Goal: Task Accomplishment & Management: Use online tool/utility

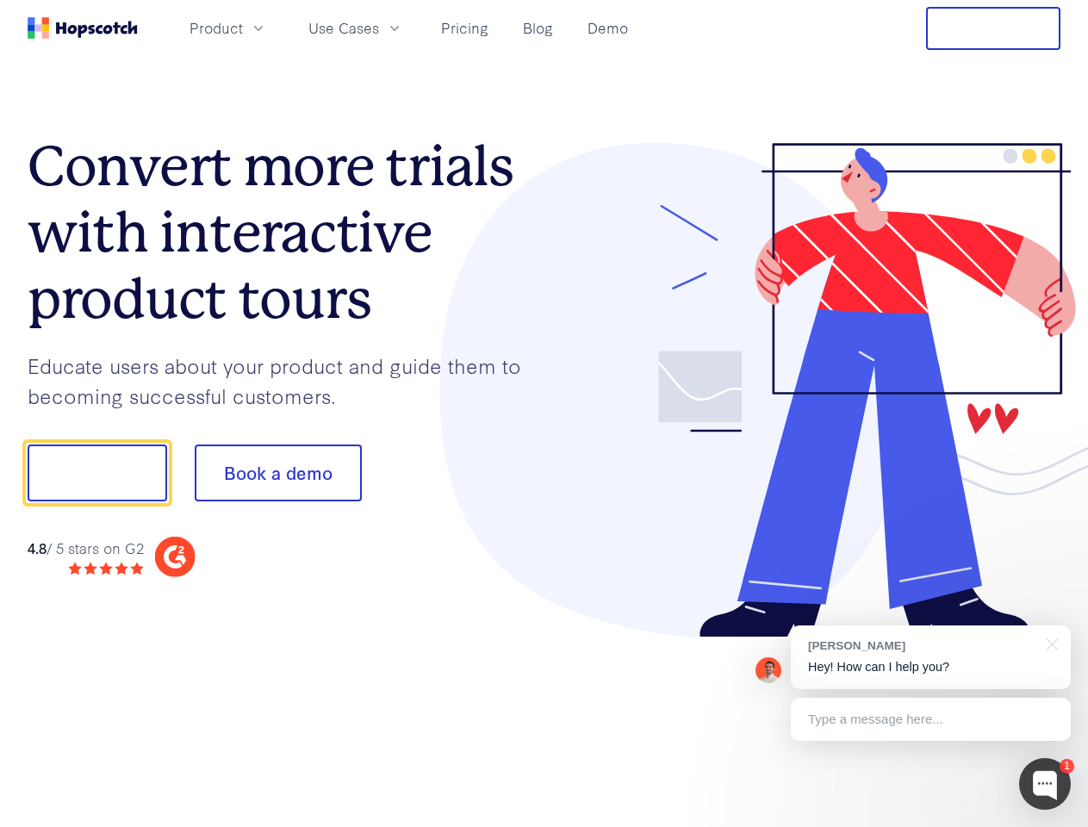
click at [544, 413] on div at bounding box center [802, 390] width 517 height 495
click at [243, 28] on span "Product" at bounding box center [215, 28] width 53 height 22
click at [379, 28] on span "Use Cases" at bounding box center [343, 28] width 71 height 22
click at [993, 28] on button "Free Trial" at bounding box center [993, 28] width 134 height 43
click at [96, 473] on button "Show me!" at bounding box center [98, 472] width 140 height 57
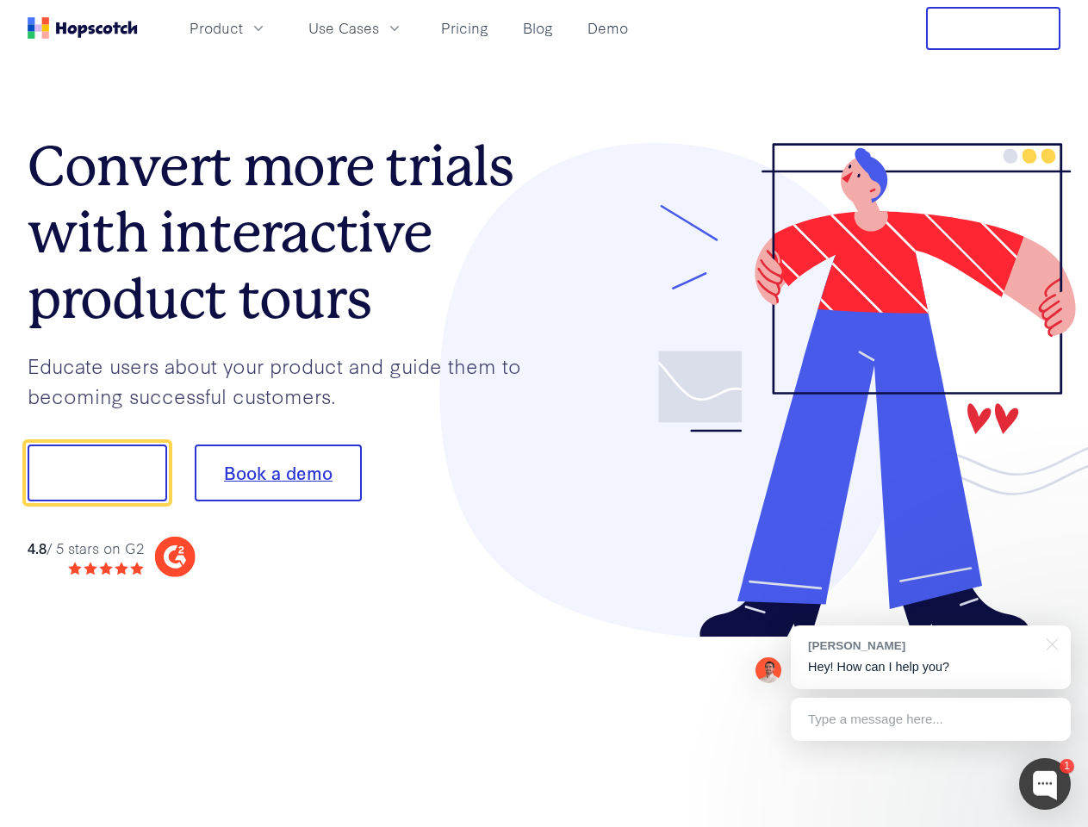
click at [277, 473] on button "Book a demo" at bounding box center [278, 472] width 167 height 57
click at [1045, 784] on div at bounding box center [1045, 784] width 52 height 52
click at [930, 657] on div "[PERSON_NAME] Hey! How can I help you?" at bounding box center [931, 657] width 280 height 64
click at [1049, 643] on div at bounding box center [909, 470] width 323 height 575
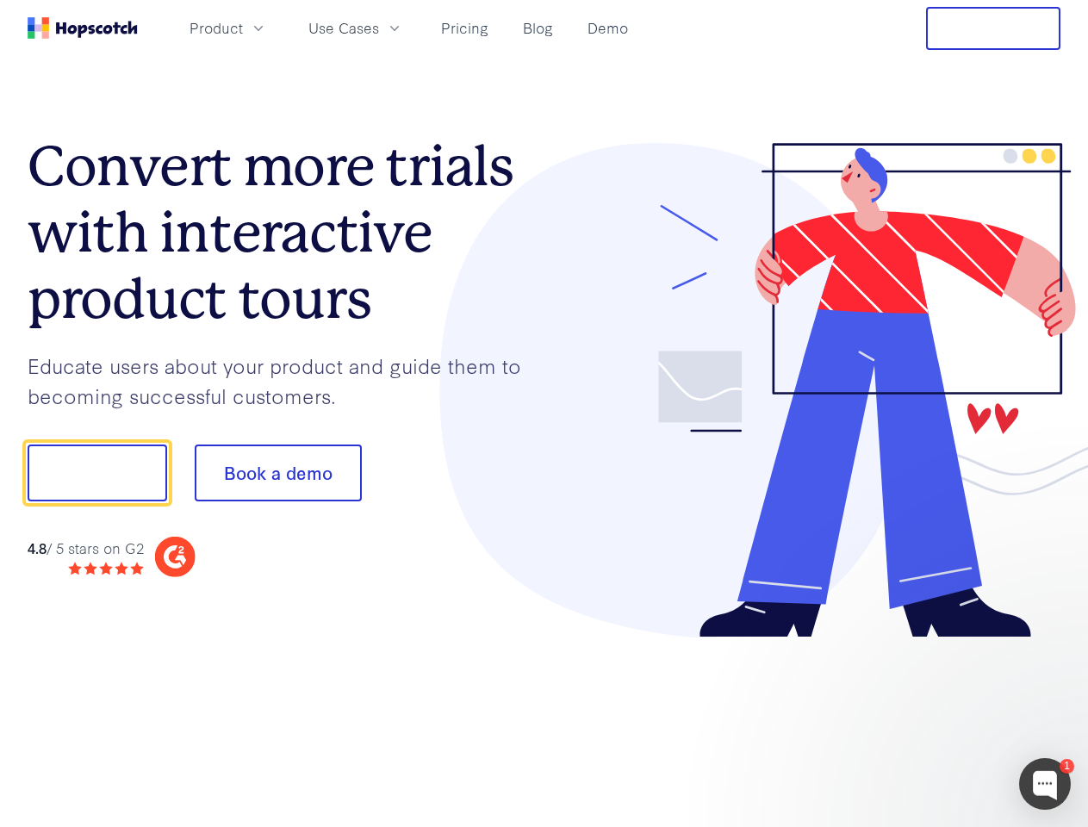
click at [930, 719] on div at bounding box center [909, 470] width 323 height 575
